Goal: Check status: Check status

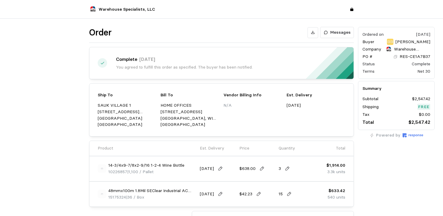
click at [114, 10] on p "Warehouse Specialists, LLC" at bounding box center [127, 9] width 56 height 6
click at [91, 12] on div at bounding box center [92, 9] width 7 height 7
click at [351, 9] on icon at bounding box center [351, 9] width 3 height 4
click at [104, 17] on div "Warehouse Specialists, LLC" at bounding box center [221, 9] width 443 height 19
click at [100, 10] on p "Warehouse Specialists, LLC" at bounding box center [127, 9] width 56 height 6
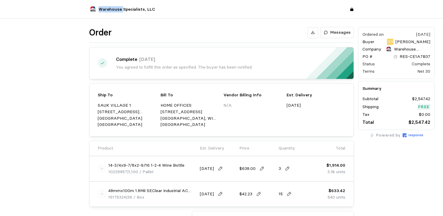
click at [100, 10] on p "Warehouse Specialists, LLC" at bounding box center [127, 9] width 56 height 6
click at [94, 34] on h1 "Order" at bounding box center [100, 33] width 22 height 12
click at [103, 63] on icon at bounding box center [102, 63] width 4 height 4
click at [341, 33] on p "Messages" at bounding box center [340, 32] width 20 height 6
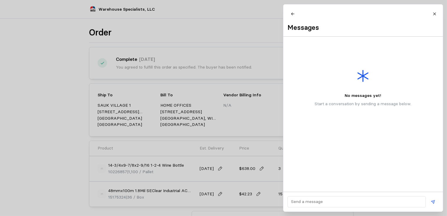
click at [302, 26] on h2 "Messages" at bounding box center [304, 27] width 32 height 9
click at [294, 14] on icon at bounding box center [293, 14] width 4 height 4
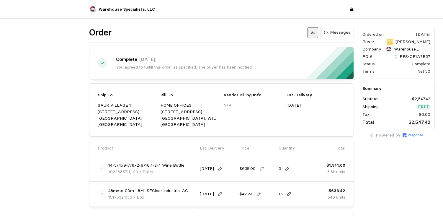
click at [317, 31] on button at bounding box center [312, 32] width 11 height 11
click at [389, 41] on div "Buyer BB Bryce Buntin" at bounding box center [396, 42] width 68 height 6
click at [405, 58] on p "RES-CE1A7B37" at bounding box center [414, 56] width 31 height 6
click at [411, 136] on img at bounding box center [412, 135] width 21 height 4
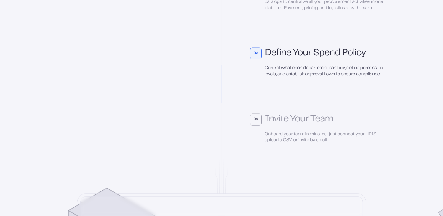
scroll to position [1771, 0]
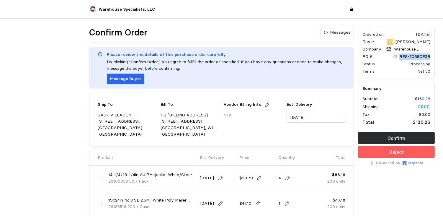
drag, startPoint x: 432, startPoint y: 59, endPoint x: 401, endPoint y: 56, distance: 31.1
click at [401, 56] on div "Ordered on Aug 27, 2025 Buyer BB Bryce Buntin Company Warehouse Specialists, LL…" at bounding box center [396, 53] width 77 height 52
copy p "RES-7068CE3B"
click at [423, 180] on div "Ordered on Aug 27, 2025 Buyer BB Bryce Buntin Company Warehouse Specialists, LL…" at bounding box center [396, 157] width 81 height 265
drag, startPoint x: 128, startPoint y: 181, endPoint x: 107, endPoint y: 183, distance: 20.5
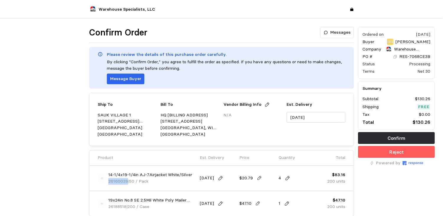
click at [107, 183] on div "14-1/4x19-1/4in AJ-7Airjacket White/Silver 26160039 | 50 / Pack" at bounding box center [145, 177] width 94 height 13
copy span "26160039"
drag, startPoint x: 127, startPoint y: 207, endPoint x: 109, endPoint y: 205, distance: 18.1
click at [109, 205] on p "26188518 | 200 / Case" at bounding box center [128, 206] width 41 height 6
copy span "26188518"
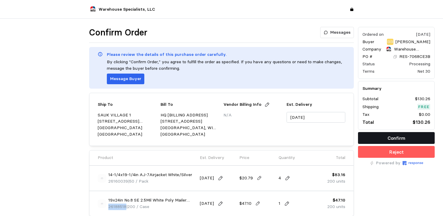
click at [396, 135] on p "Confirm" at bounding box center [396, 137] width 18 height 7
